Goal: Task Accomplishment & Management: Manage account settings

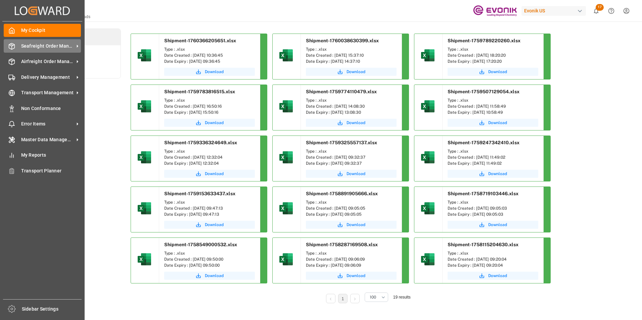
click at [35, 44] on span "Seafreight Order Management" at bounding box center [47, 46] width 53 height 7
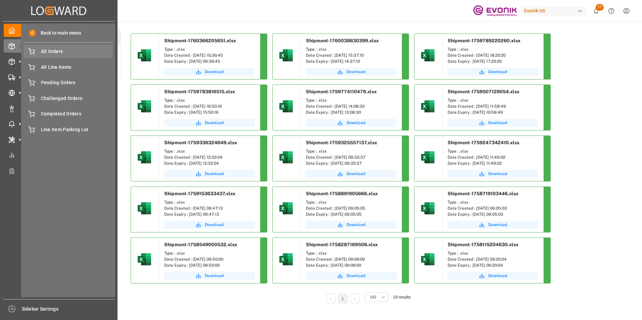
click at [53, 50] on span "All Orders" at bounding box center [77, 51] width 72 height 7
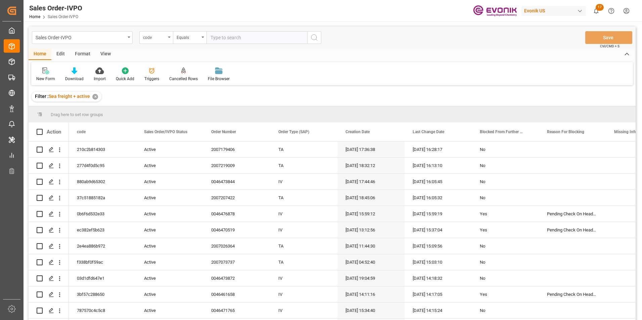
click at [169, 37] on icon "open menu" at bounding box center [169, 37] width 3 height 1
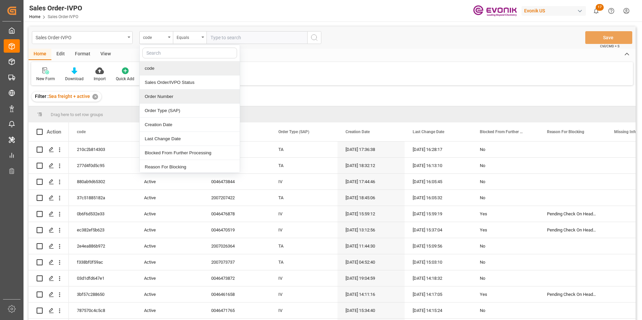
click at [157, 94] on div "Order Number" at bounding box center [190, 97] width 100 height 14
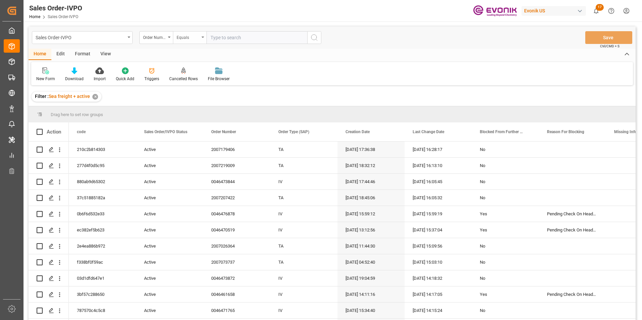
click at [202, 37] on icon "open menu" at bounding box center [202, 37] width 3 height 1
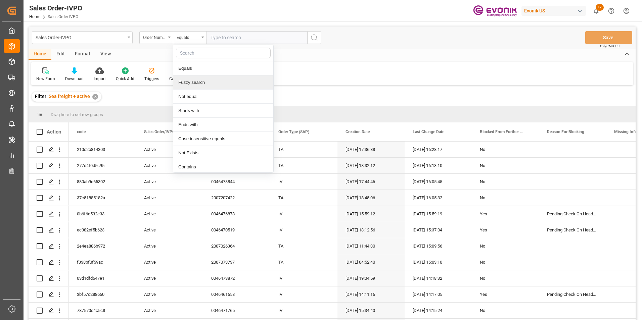
click at [189, 82] on div "Fuzzy search" at bounding box center [223, 82] width 100 height 14
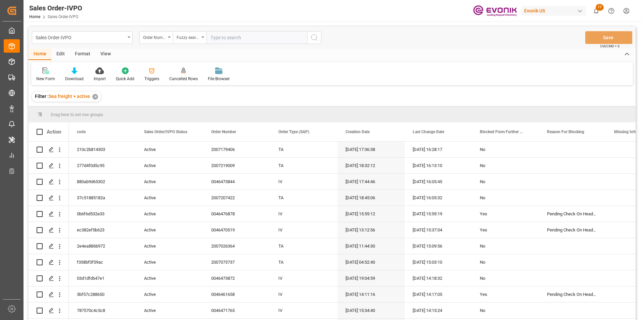
click at [227, 38] on input "text" at bounding box center [256, 37] width 101 height 13
paste input "46455426"
type input "46455426"
click at [313, 37] on icon "search button" at bounding box center [314, 38] width 8 height 8
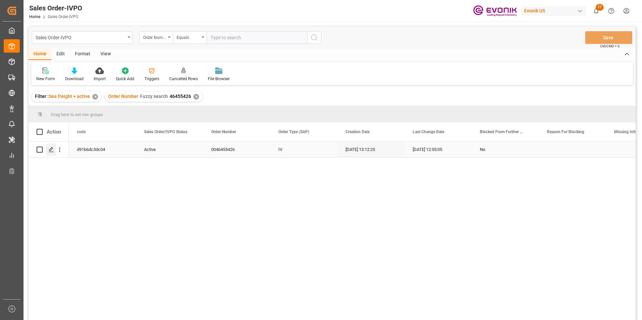
click at [51, 150] on icon "Press SPACE to select this row." at bounding box center [51, 149] width 5 height 5
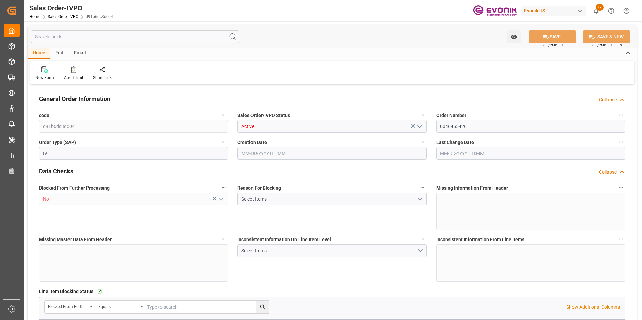
type input "BEANR"
type input "0"
type input "1"
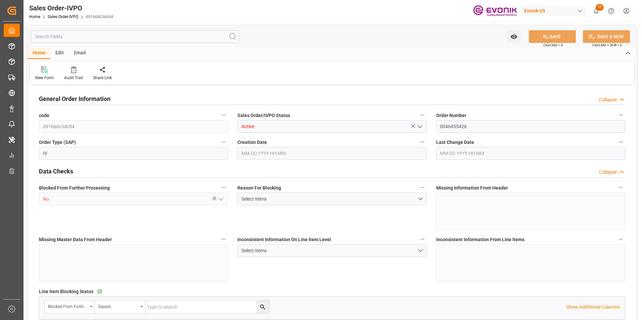
type input "16876.6"
type input "25.4754"
type input "17000"
type input "30"
type input "09-04-2025 13:12"
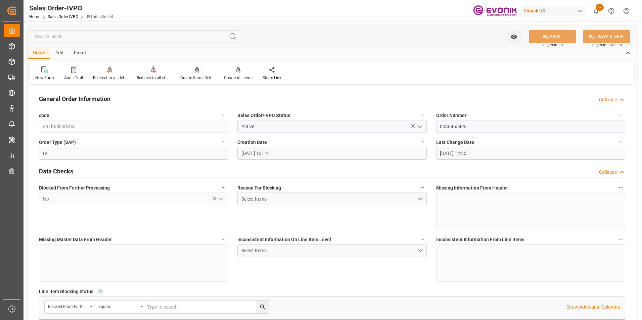
type input "[DATE] 12:55"
click at [220, 83] on div "New Form Audit Trail Redirect to all deliveries Redirect to all deliveries Redi…" at bounding box center [331, 72] width 603 height 23
click at [74, 69] on icon at bounding box center [73, 69] width 5 height 7
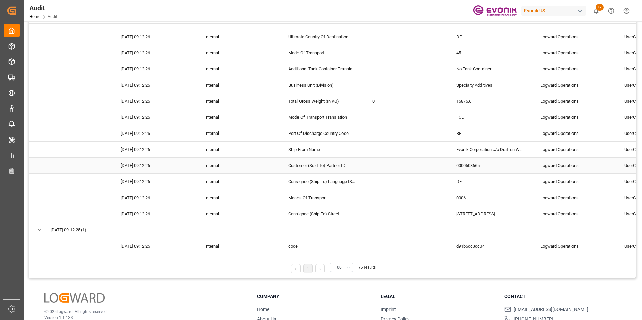
scroll to position [112, 0]
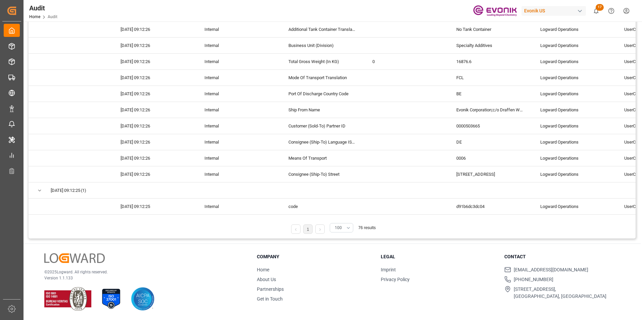
click at [348, 228] on button "100" at bounding box center [341, 227] width 23 height 9
click at [335, 305] on div "250" at bounding box center [341, 305] width 23 height 20
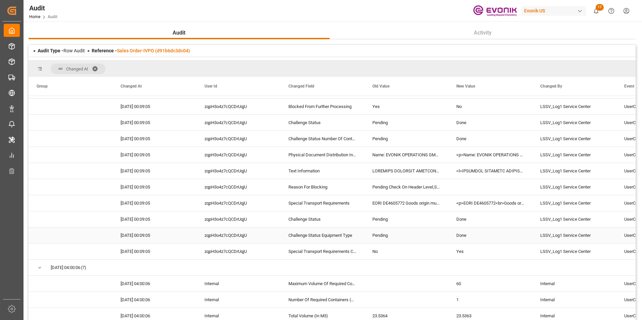
scroll to position [403, 0]
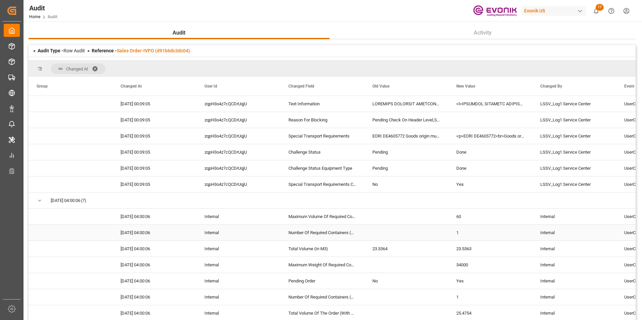
click at [378, 233] on div "Press SPACE to select this row." at bounding box center [406, 233] width 84 height 16
click at [396, 233] on div "Press SPACE to select this row." at bounding box center [406, 233] width 84 height 16
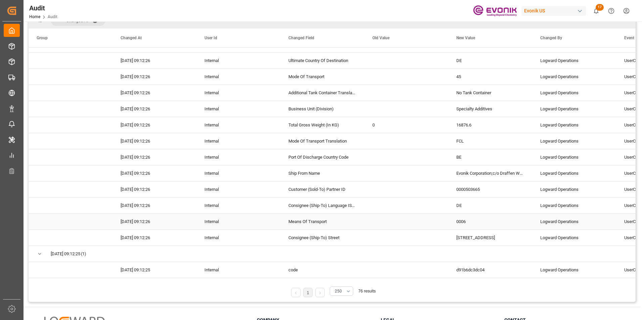
scroll to position [112, 0]
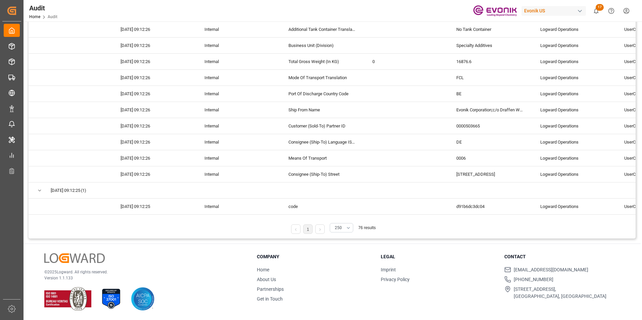
click at [317, 228] on link at bounding box center [319, 228] width 9 height 9
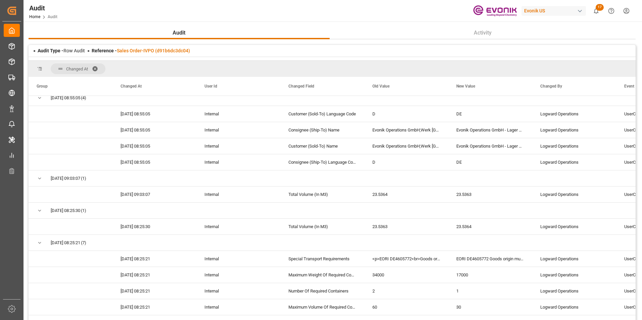
scroll to position [0, 0]
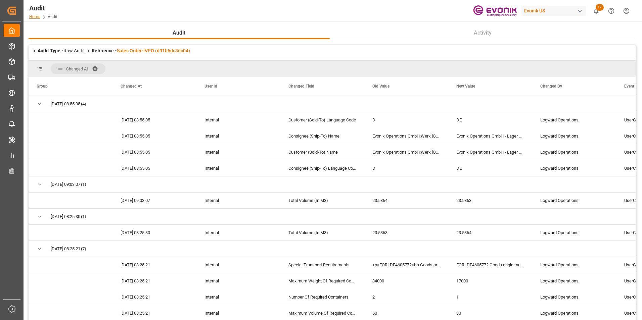
click at [33, 15] on link "Home" at bounding box center [34, 16] width 11 height 5
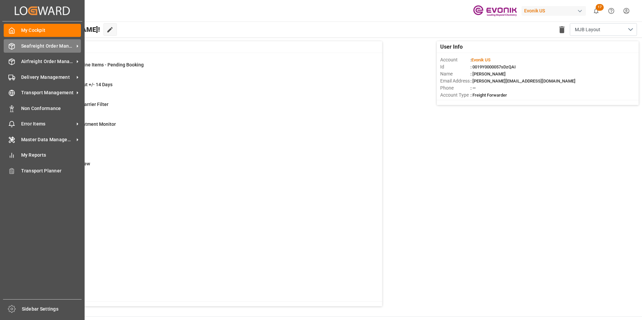
click at [33, 48] on span "Seafreight Order Management" at bounding box center [47, 46] width 53 height 7
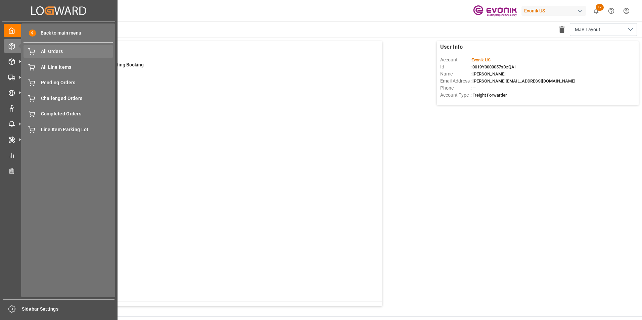
click at [58, 53] on span "All Orders" at bounding box center [77, 51] width 72 height 7
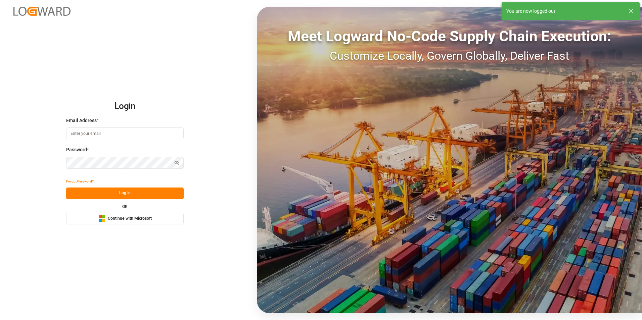
type input "[PERSON_NAME][EMAIL_ADDRESS][DOMAIN_NAME]"
drag, startPoint x: 127, startPoint y: 190, endPoint x: 120, endPoint y: 194, distance: 8.3
click at [127, 191] on button "Log In" at bounding box center [124, 194] width 117 height 12
click at [120, 194] on button "Log In" at bounding box center [124, 194] width 117 height 12
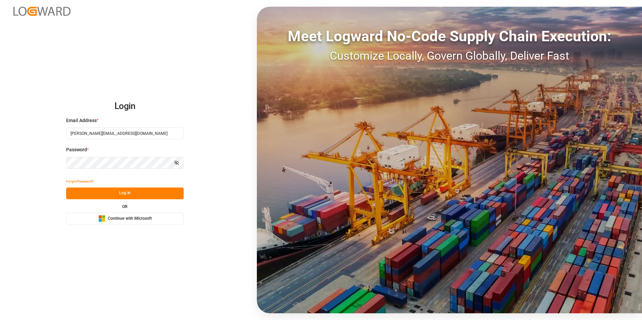
click at [129, 192] on button "Log In" at bounding box center [124, 194] width 117 height 12
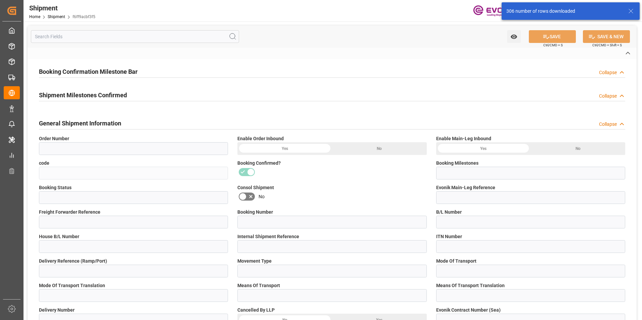
type input "2007123580"
type input "f6ff9acbf3f5"
type input "Booking Details Transmitted to SAP"
type input "Active"
type input "251005000274"
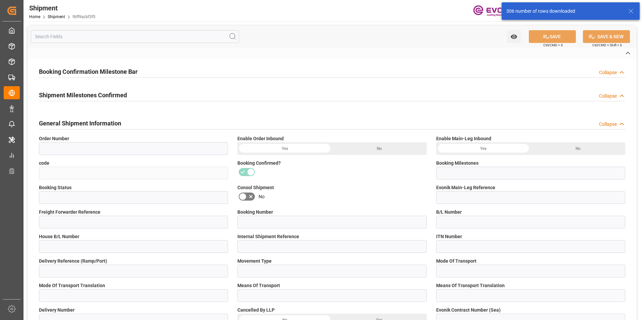
type input "500409021"
type input "400500409028"
type input "500409021"
type input "D2P"
type input "45"
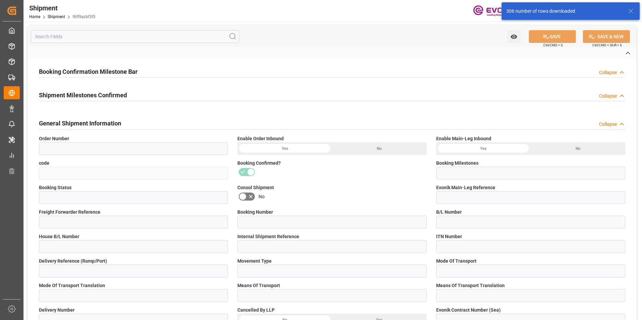
type input "FCL"
type input "0009"
type input "40HC"
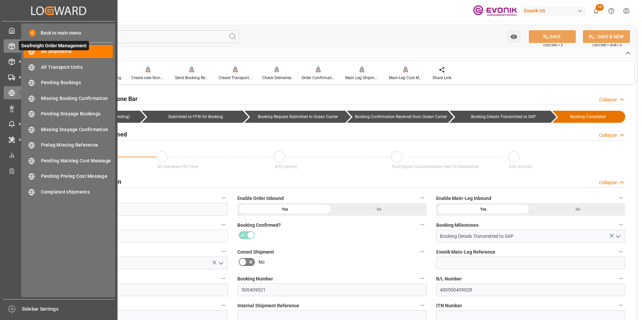
click at [8, 47] on div at bounding box center [9, 46] width 11 height 7
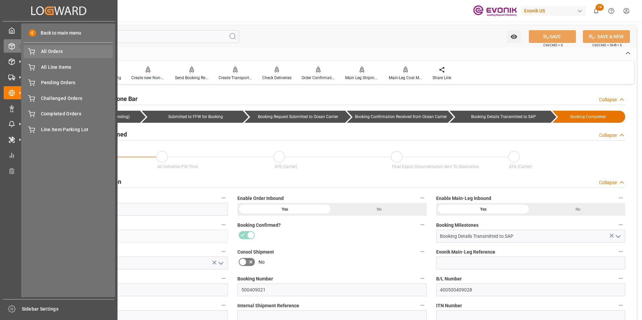
click at [57, 51] on span "All Orders" at bounding box center [77, 51] width 72 height 7
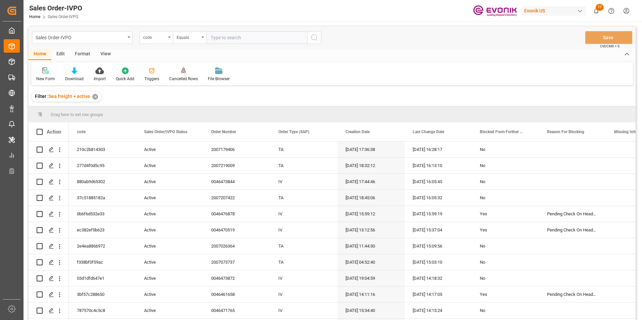
click at [168, 36] on div "code" at bounding box center [156, 37] width 34 height 13
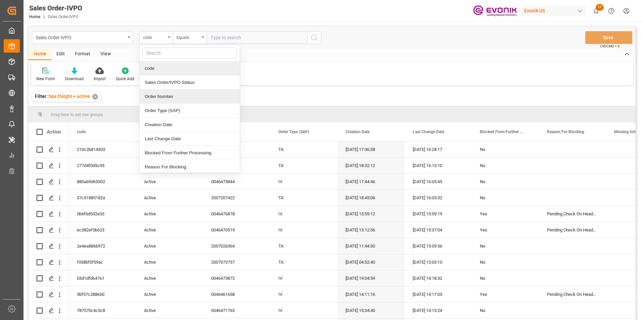
click at [160, 96] on div "Order Number" at bounding box center [190, 97] width 100 height 14
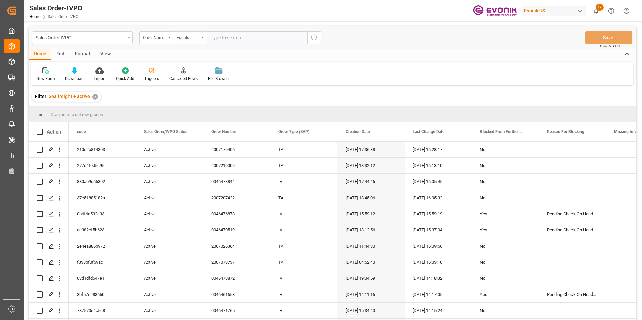
click at [202, 37] on icon "open menu" at bounding box center [202, 37] width 3 height 1
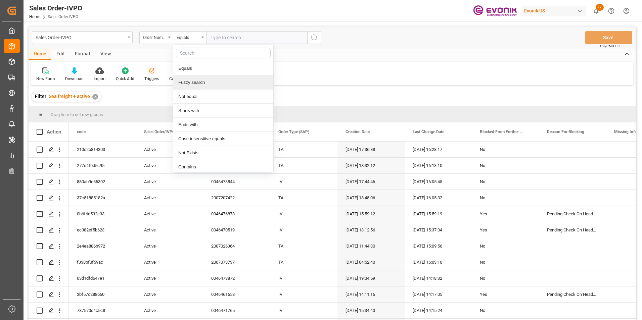
click at [189, 80] on div "Fuzzy search" at bounding box center [223, 82] width 100 height 14
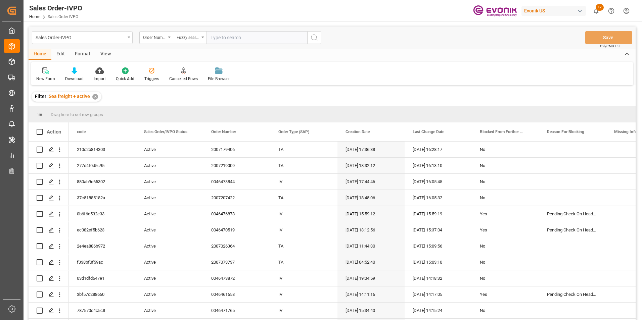
click at [223, 37] on input "text" at bounding box center [256, 37] width 101 height 13
paste input "46455426"
type input "46455426"
click at [314, 35] on icon "search button" at bounding box center [314, 38] width 8 height 8
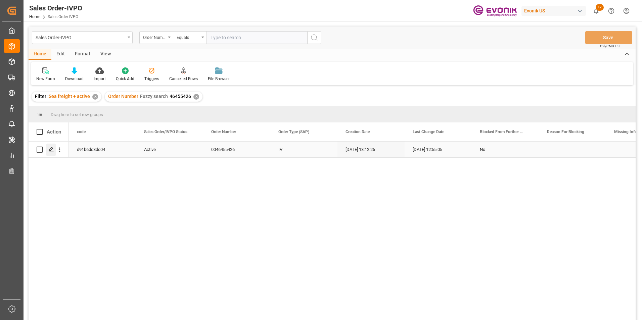
click at [50, 149] on icon "Press SPACE to select this row." at bounding box center [51, 149] width 5 height 5
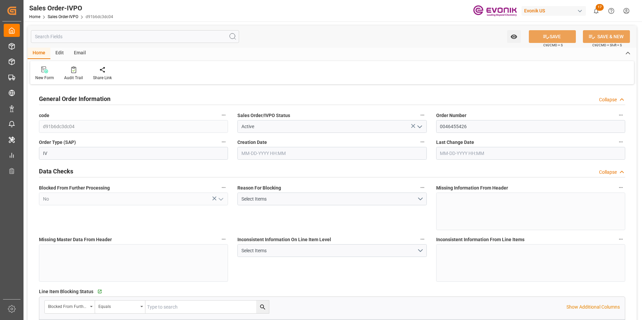
type input "BEANR"
type input "0"
type input "1"
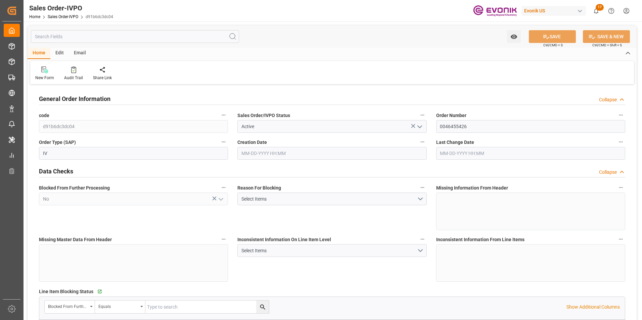
type input "16876.6"
type input "25.4754"
type input "17000"
type input "30"
type input "09-04-2025 13:12"
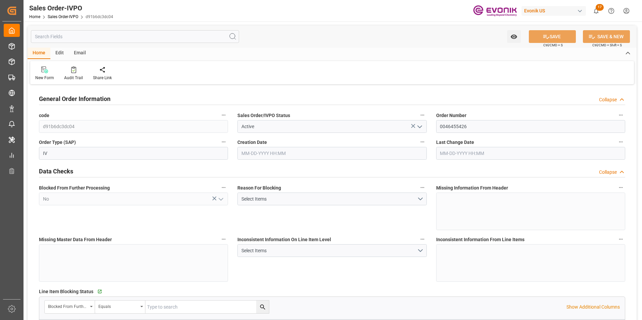
type input "[DATE] 12:55"
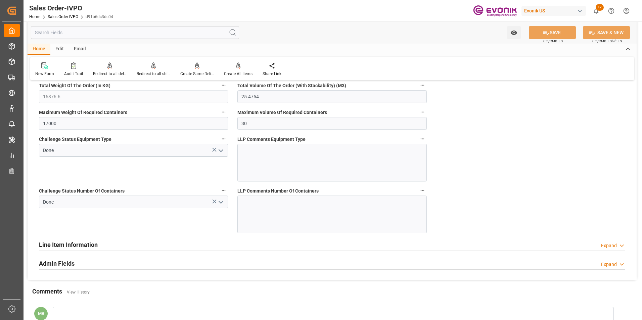
scroll to position [1200, 0]
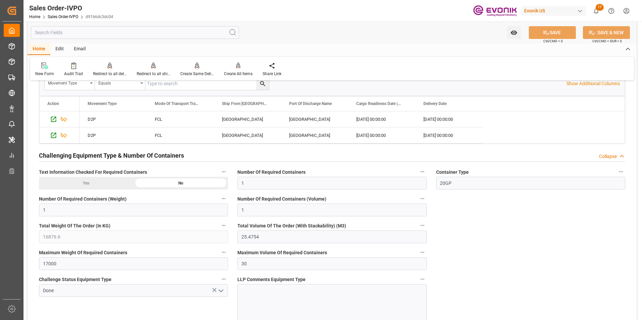
click at [421, 170] on icon "button" at bounding box center [421, 171] width 5 height 5
click at [439, 170] on li "Audits" at bounding box center [435, 171] width 34 height 11
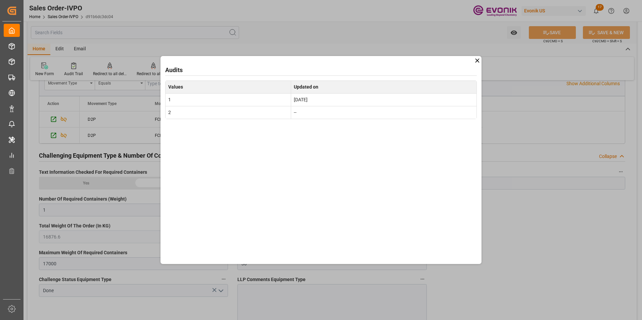
click at [177, 112] on td "2" at bounding box center [227, 112] width 125 height 13
click at [169, 112] on td "2" at bounding box center [227, 112] width 125 height 13
click at [476, 61] on icon at bounding box center [476, 60] width 7 height 7
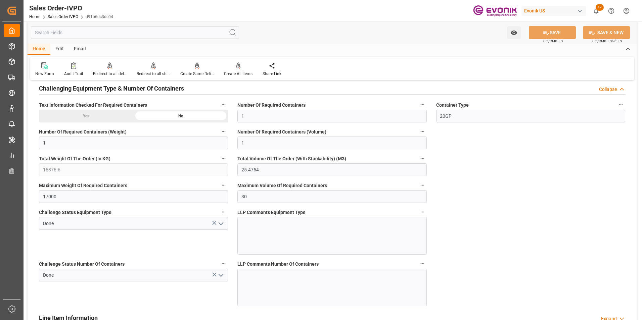
scroll to position [1435, 0]
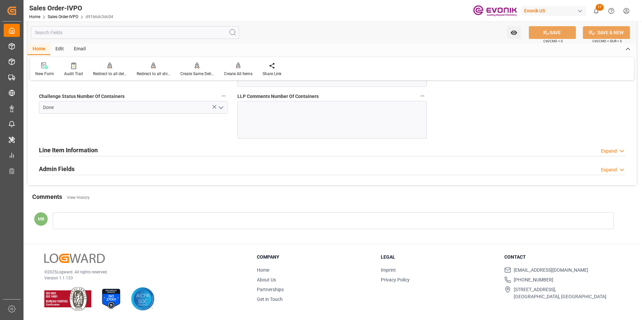
click at [609, 148] on div "Expand" at bounding box center [609, 151] width 16 height 7
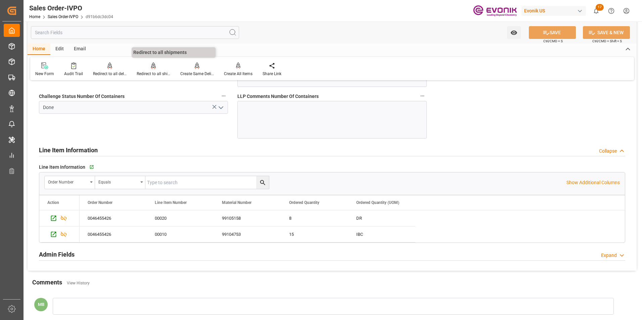
click at [151, 66] on icon at bounding box center [153, 65] width 5 height 7
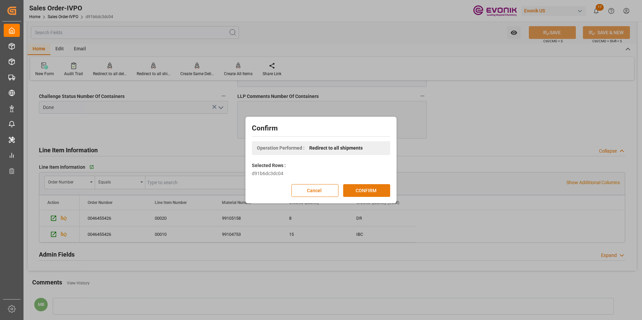
click at [371, 190] on button "CONFIRM" at bounding box center [366, 190] width 47 height 13
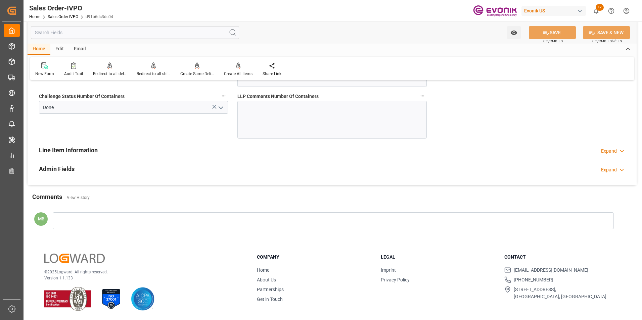
type input "BEANR"
type input "0"
type input "1"
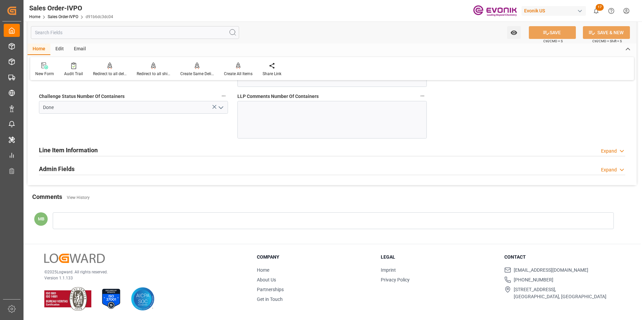
type input "16876.6"
type input "25.4754"
type input "17000"
type input "30"
type input "09-04-2025 13:12"
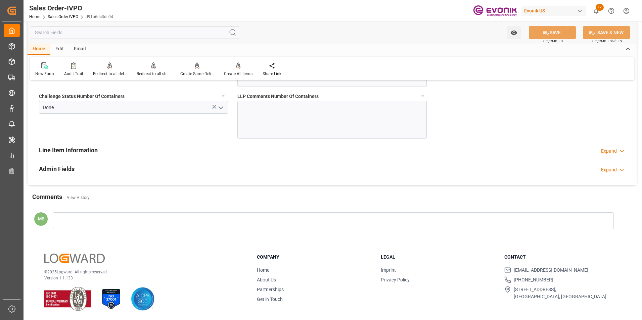
type input "[DATE] 12:55"
click at [69, 65] on div at bounding box center [73, 65] width 19 height 7
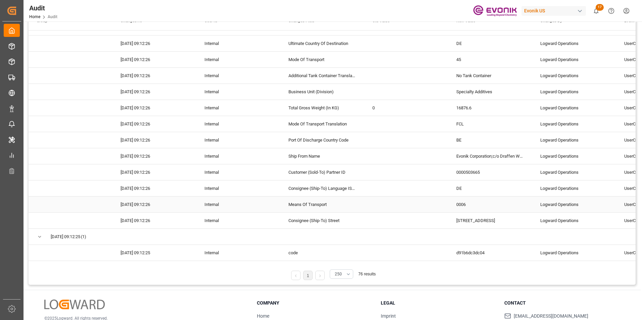
scroll to position [112, 0]
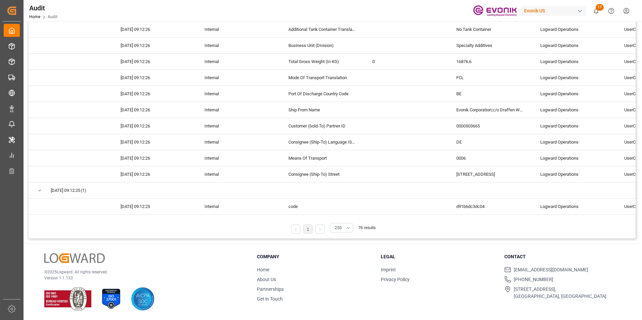
click at [317, 227] on link at bounding box center [319, 228] width 9 height 9
click at [323, 233] on link at bounding box center [319, 228] width 9 height 9
click at [52, 188] on span "09-04-2025 09:12:25" at bounding box center [66, 190] width 30 height 15
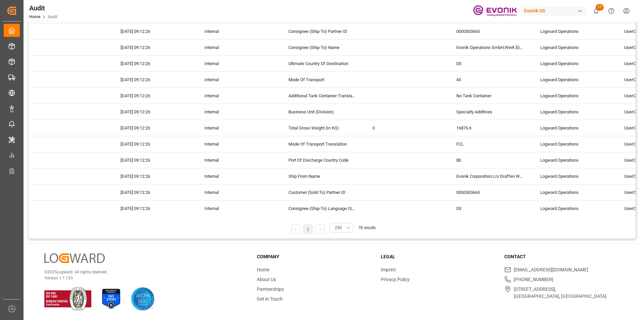
scroll to position [1141, 0]
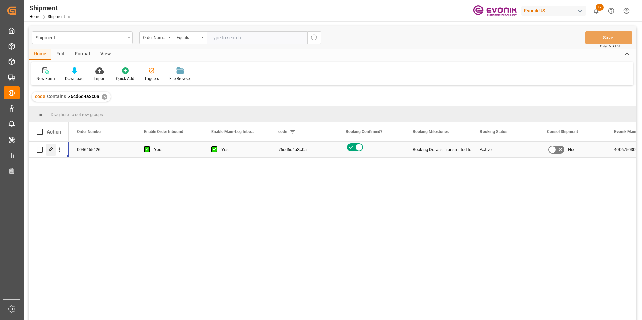
click at [49, 150] on icon "Press SPACE to select this row." at bounding box center [51, 149] width 5 height 5
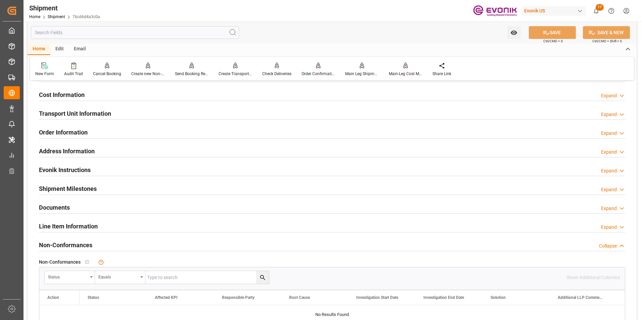
scroll to position [470, 0]
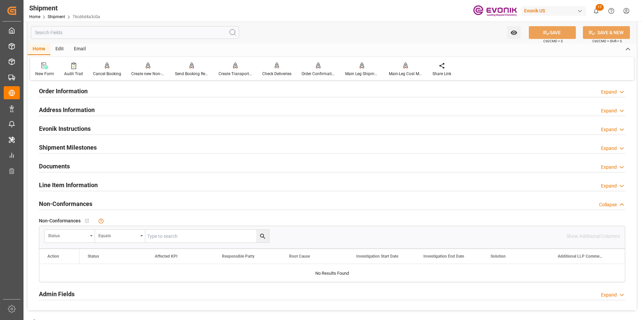
click at [257, 88] on div "Order Information Expand" at bounding box center [332, 90] width 586 height 13
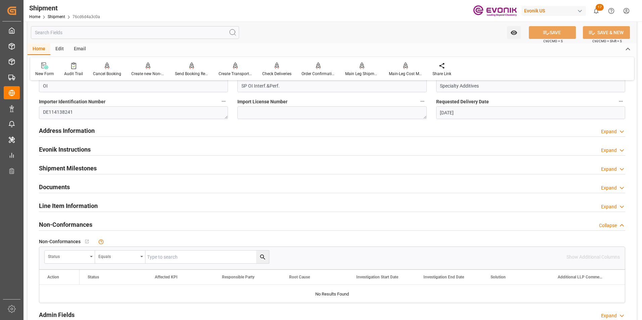
scroll to position [570, 0]
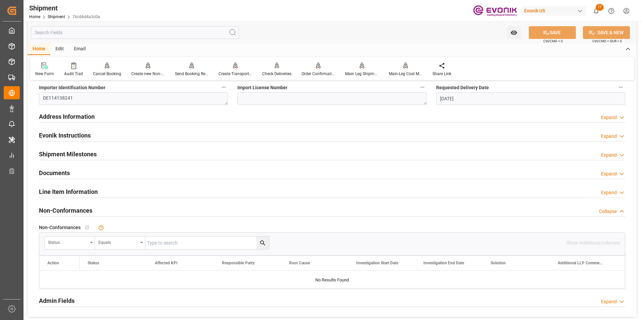
click at [256, 188] on div "Line Item Information Expand" at bounding box center [332, 191] width 586 height 13
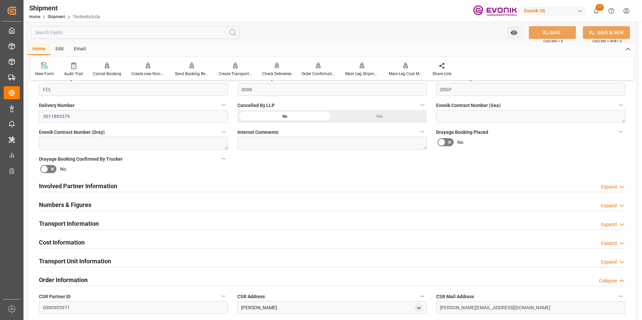
scroll to position [268, 0]
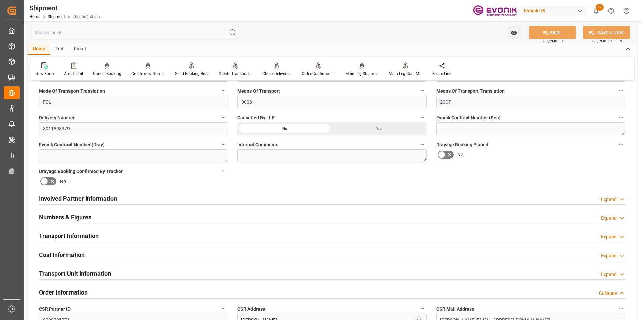
click at [154, 214] on div "Numbers & Figures Expand" at bounding box center [332, 216] width 586 height 13
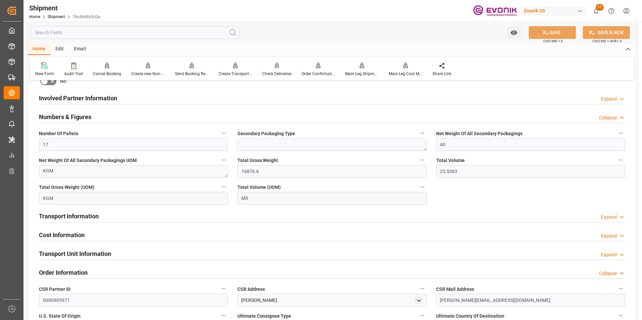
scroll to position [369, 0]
click at [216, 213] on div "Transport Information Expand" at bounding box center [332, 215] width 586 height 13
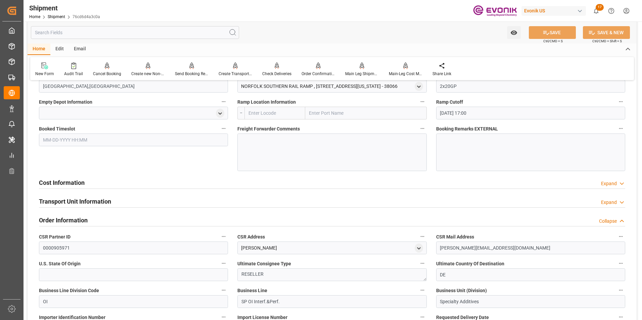
scroll to position [638, 0]
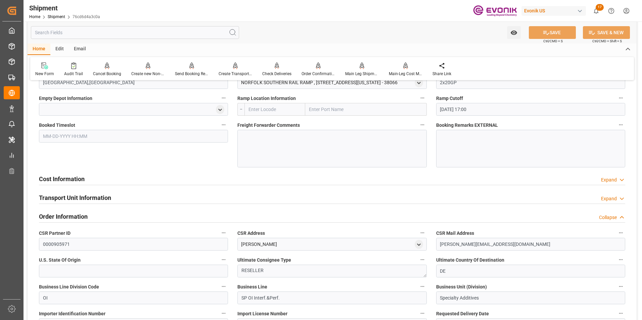
click at [273, 197] on div "Transport Unit Information Expand" at bounding box center [332, 197] width 586 height 13
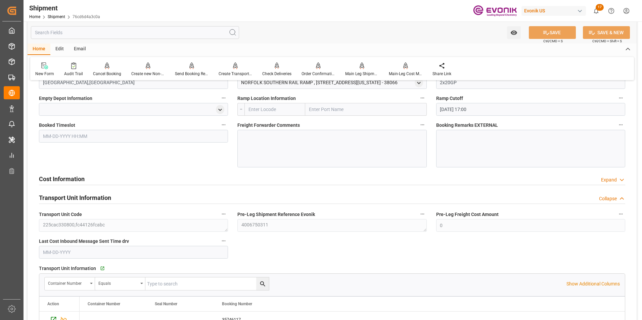
click at [254, 193] on div "Transport Unit Information Collapse" at bounding box center [332, 197] width 586 height 13
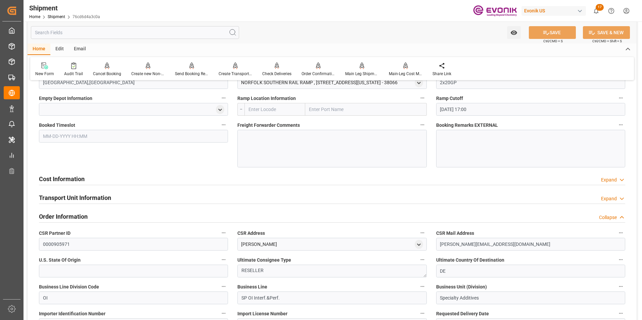
click at [613, 198] on div "Expand" at bounding box center [609, 198] width 16 height 7
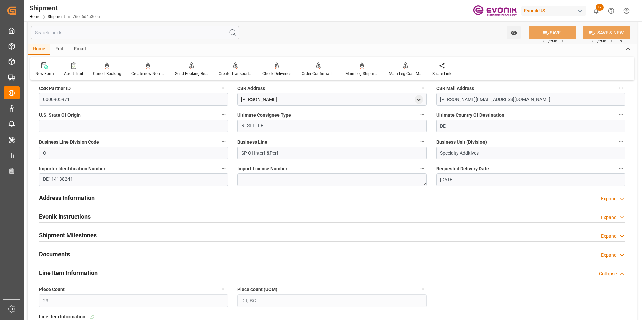
scroll to position [940, 0]
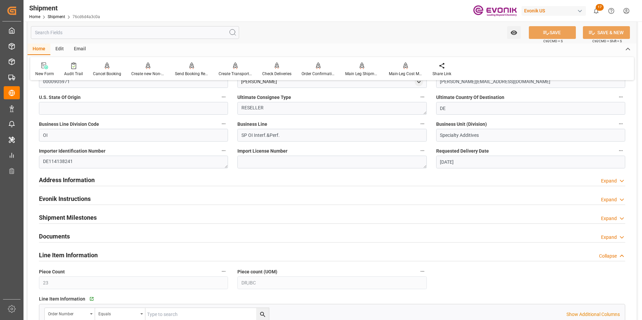
click at [615, 197] on div "Expand" at bounding box center [609, 199] width 16 height 7
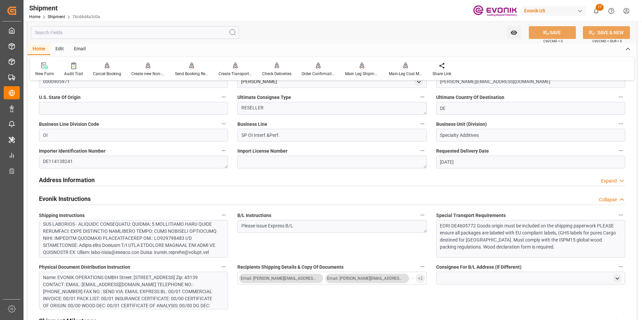
scroll to position [101, 0]
click at [143, 286] on div "Name: EVONIK OPERATIONS GMBH Street: [STREET_ADDRESS] Zip: 45139 CONTACT: EMAIL…" at bounding box center [131, 295] width 176 height 42
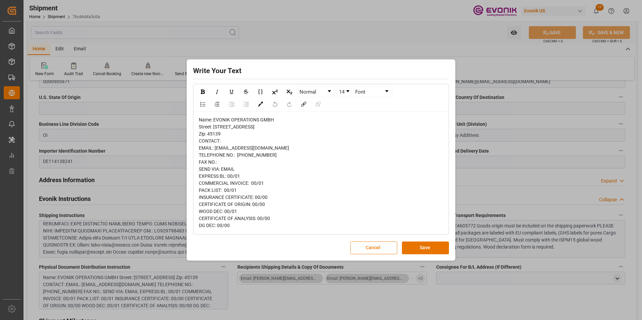
click at [370, 254] on button "Cancel" at bounding box center [373, 248] width 47 height 13
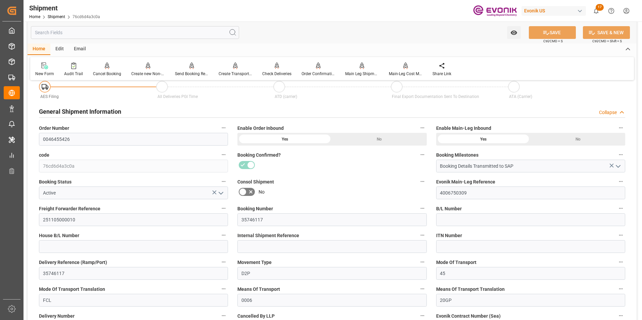
scroll to position [67, 0]
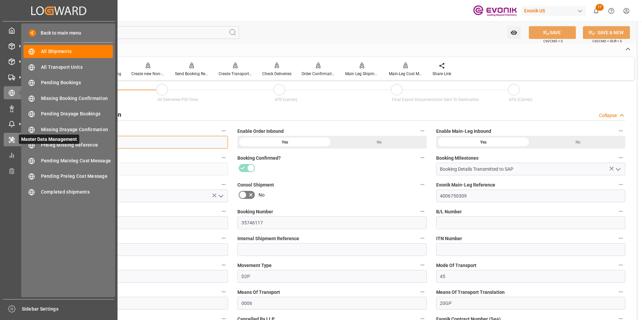
drag, startPoint x: 90, startPoint y: 142, endPoint x: 15, endPoint y: 142, distance: 74.8
click at [15, 142] on div "Created by potrace 1.15, written by [PERSON_NAME] [DATE]-[DATE] Created by potr…" at bounding box center [321, 160] width 642 height 320
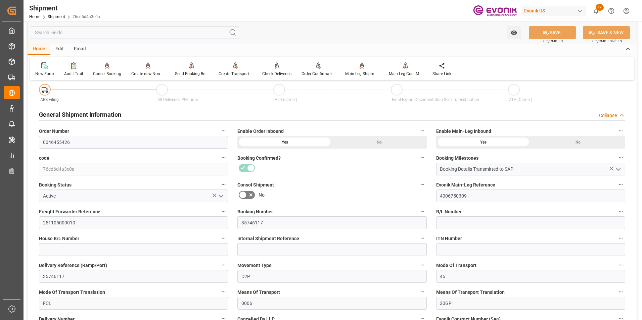
click at [72, 66] on icon at bounding box center [73, 66] width 3 height 2
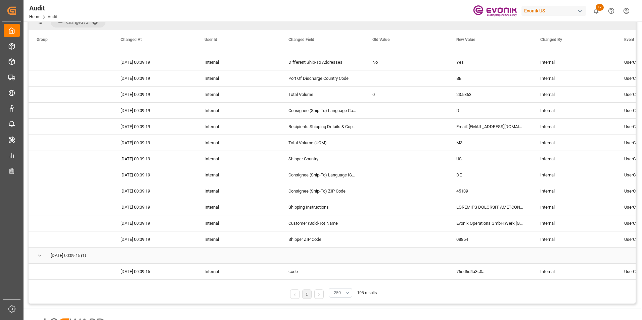
scroll to position [112, 0]
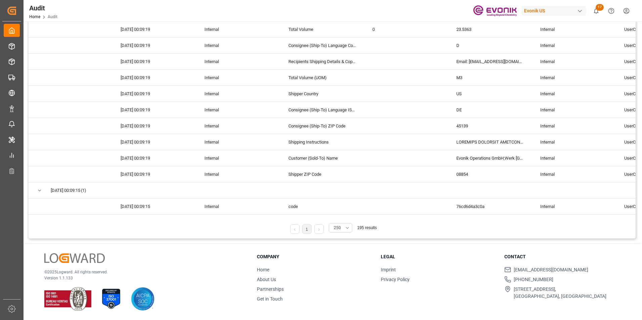
click at [314, 228] on link at bounding box center [318, 228] width 9 height 9
click at [319, 230] on link at bounding box center [318, 228] width 9 height 9
click at [346, 228] on button "250" at bounding box center [340, 227] width 23 height 9
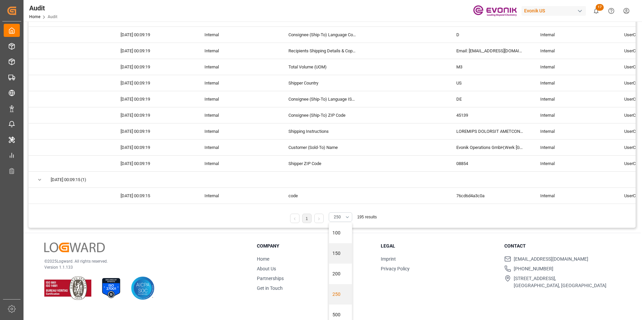
scroll to position [16, 0]
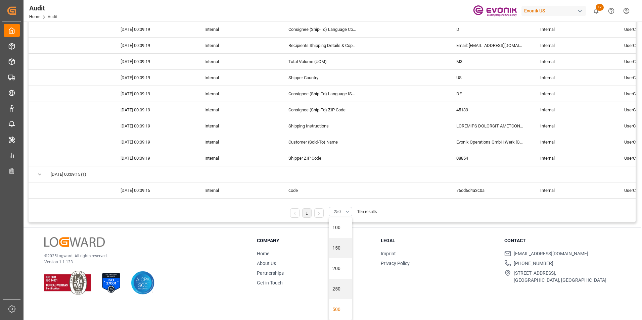
click at [337, 308] on div "500" at bounding box center [340, 309] width 23 height 20
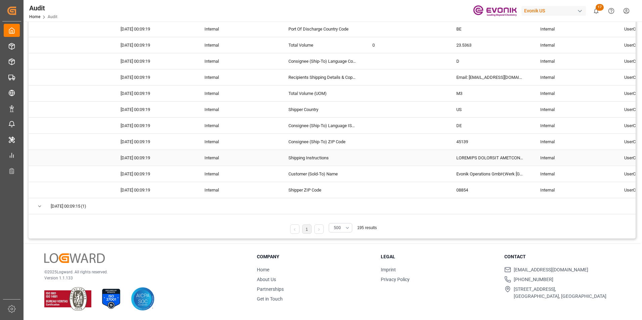
scroll to position [3670, 0]
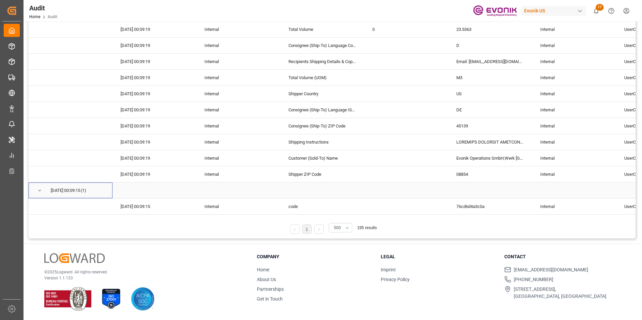
click at [40, 189] on span "Press SPACE to select this row." at bounding box center [40, 191] width 6 height 6
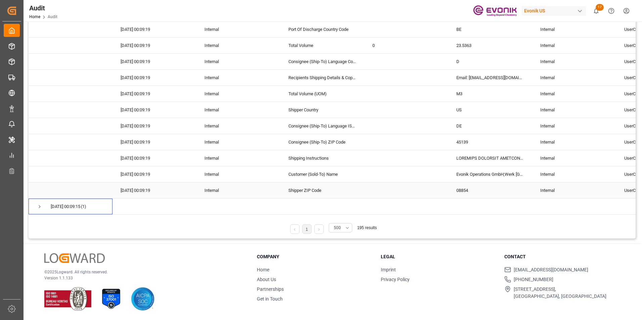
scroll to position [3654, 0]
click at [40, 204] on span "Press SPACE to select this row." at bounding box center [40, 207] width 6 height 6
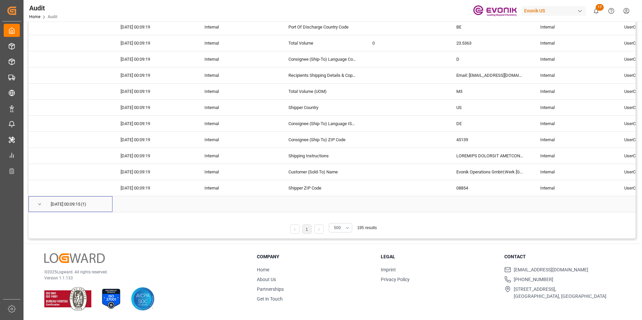
click at [39, 205] on span "Press SPACE to select this row." at bounding box center [40, 204] width 6 height 6
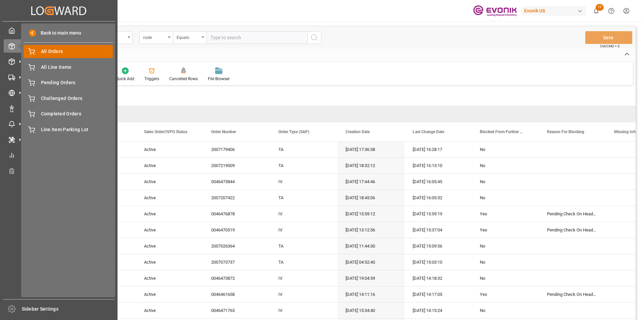
click at [59, 52] on span "All Orders" at bounding box center [77, 51] width 72 height 7
click at [55, 51] on span "All Orders" at bounding box center [77, 51] width 72 height 7
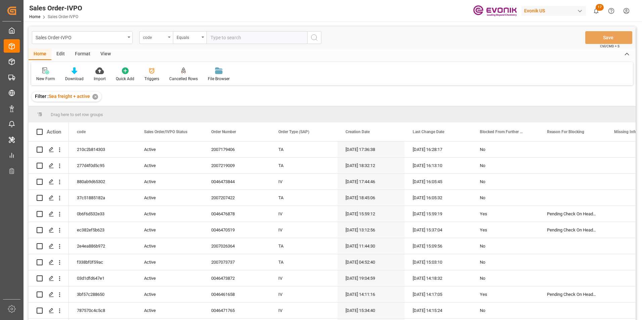
click at [172, 36] on div "code" at bounding box center [156, 37] width 34 height 13
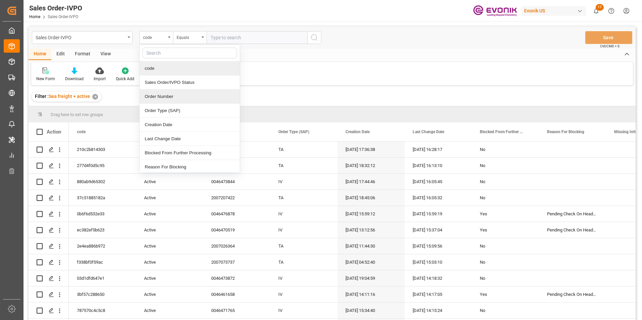
click at [162, 95] on div "Order Number" at bounding box center [190, 97] width 100 height 14
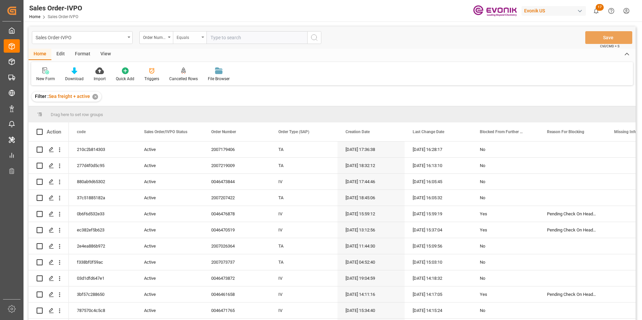
click at [203, 36] on div "Equals" at bounding box center [190, 37] width 34 height 13
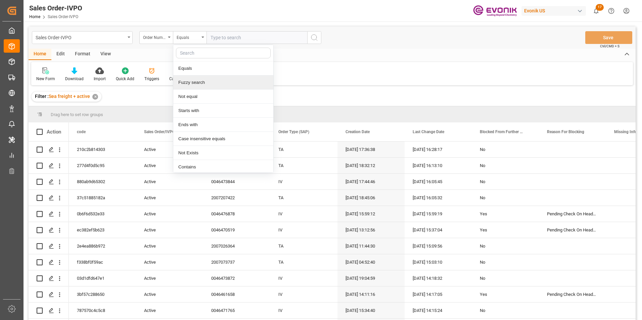
click at [191, 80] on div "Fuzzy search" at bounding box center [223, 82] width 100 height 14
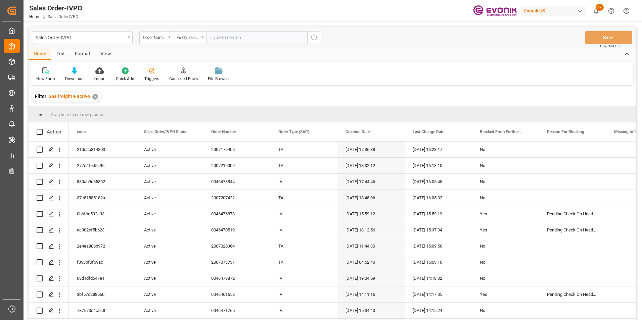
click at [221, 37] on input "text" at bounding box center [256, 37] width 101 height 13
paste input "46476626"
type input "46476626"
click at [316, 35] on icon "search button" at bounding box center [314, 38] width 8 height 8
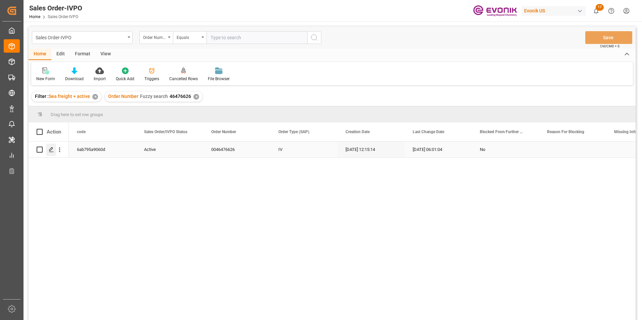
click at [51, 149] on icon "Press SPACE to select this row." at bounding box center [51, 149] width 5 height 5
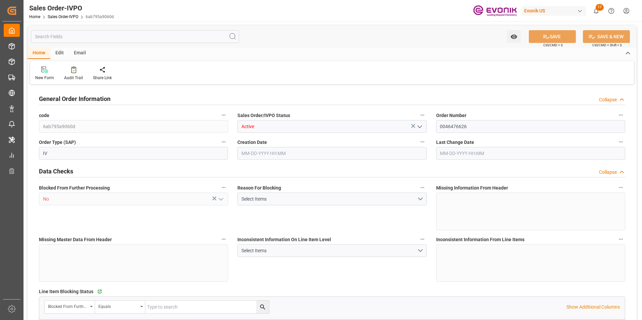
type input "JPYOK"
type input "0"
type input "1"
type input "444.844"
type input "10-08-2025 12:15"
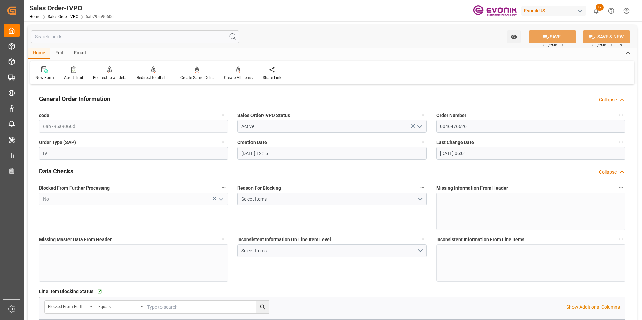
type input "10-09-2025 06:01"
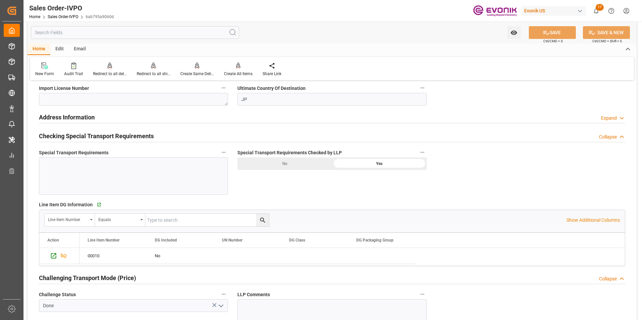
scroll to position [738, 0]
